Goal: Task Accomplishment & Management: Use online tool/utility

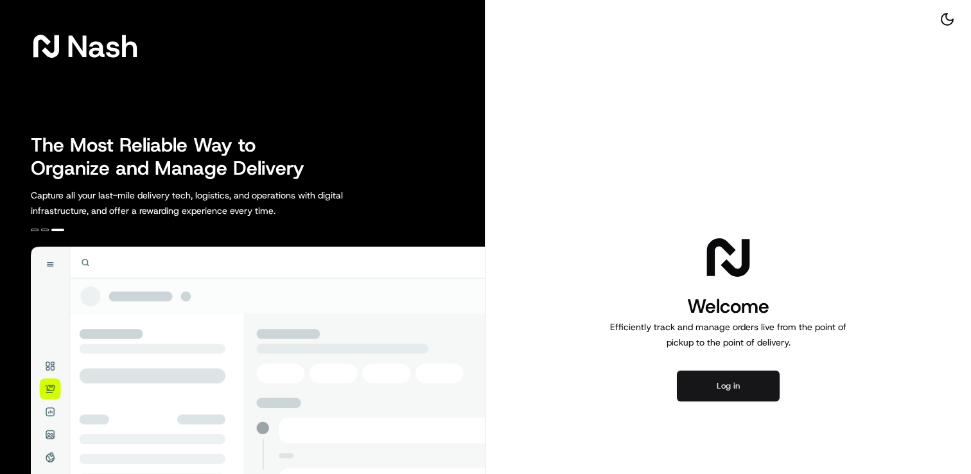
click at [754, 385] on button "Log in" at bounding box center [728, 385] width 103 height 31
